Goal: Task Accomplishment & Management: Manage account settings

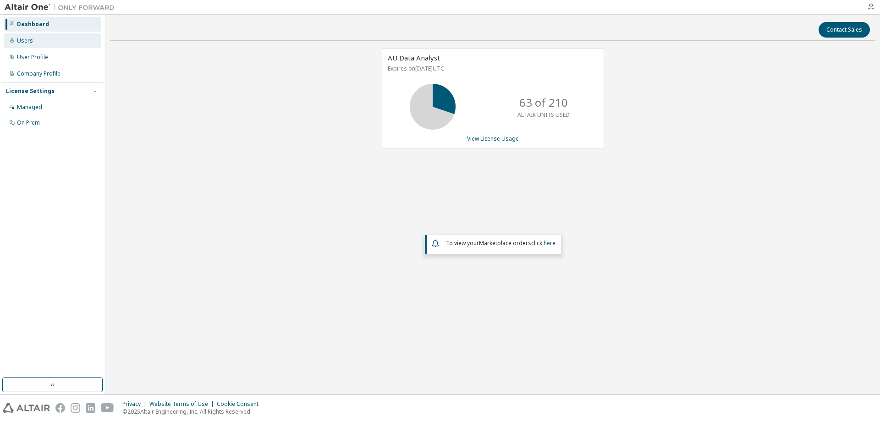
click at [42, 43] on div "Users" at bounding box center [53, 40] width 98 height 15
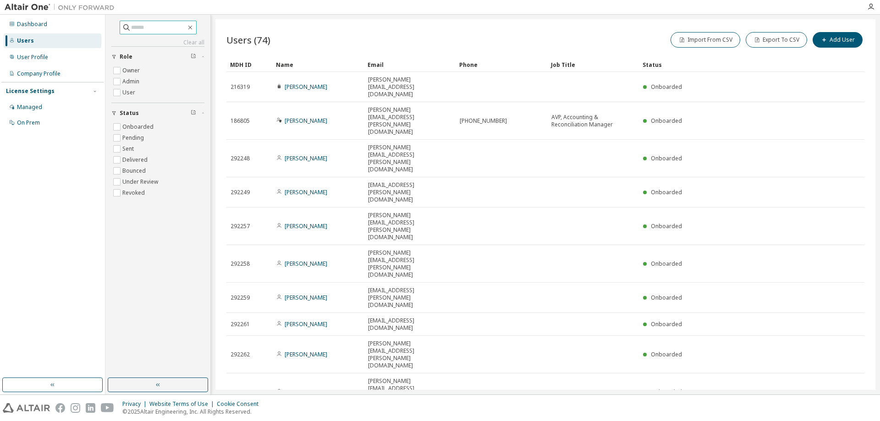
click at [151, 26] on input "text" at bounding box center [158, 27] width 55 height 9
type input "*******"
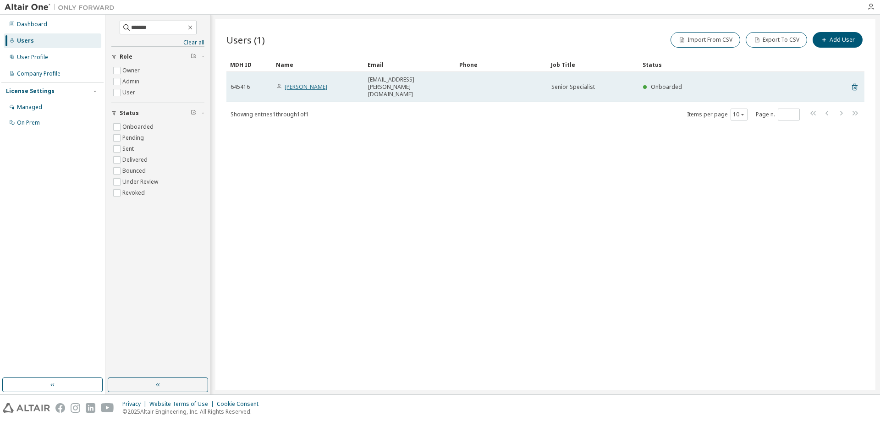
click at [327, 86] on link "Donnell Mokuau-Ragel" at bounding box center [305, 87] width 43 height 8
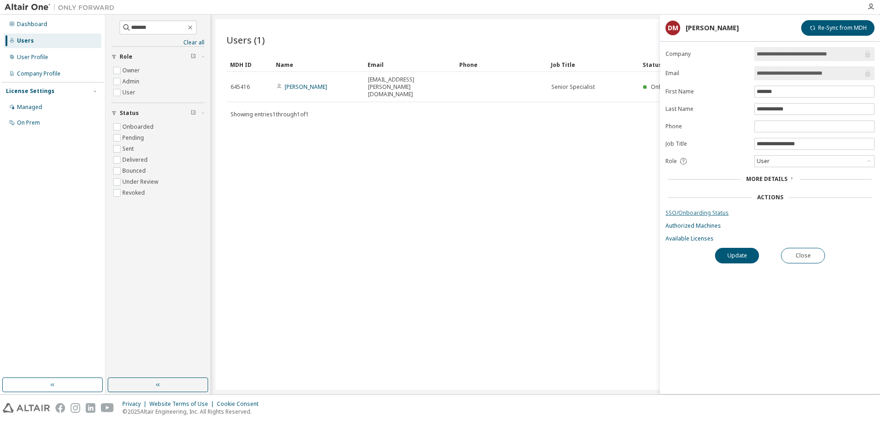
click at [695, 214] on link "SSO/Onboarding Status" at bounding box center [769, 212] width 209 height 7
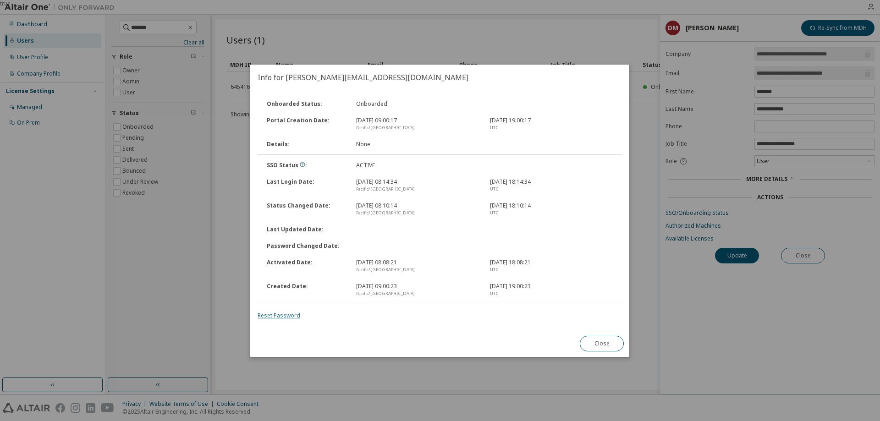
click at [284, 315] on link "Reset Password" at bounding box center [278, 316] width 43 height 8
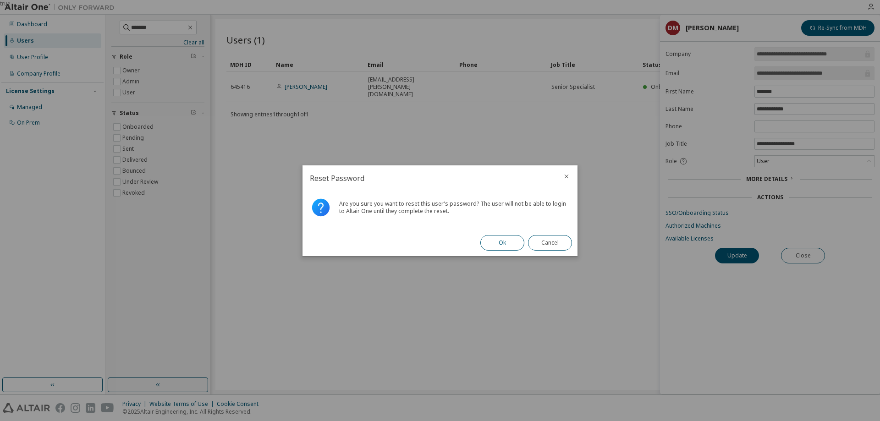
click at [504, 242] on button "Ok" at bounding box center [502, 243] width 44 height 16
